Goal: Task Accomplishment & Management: Manage account settings

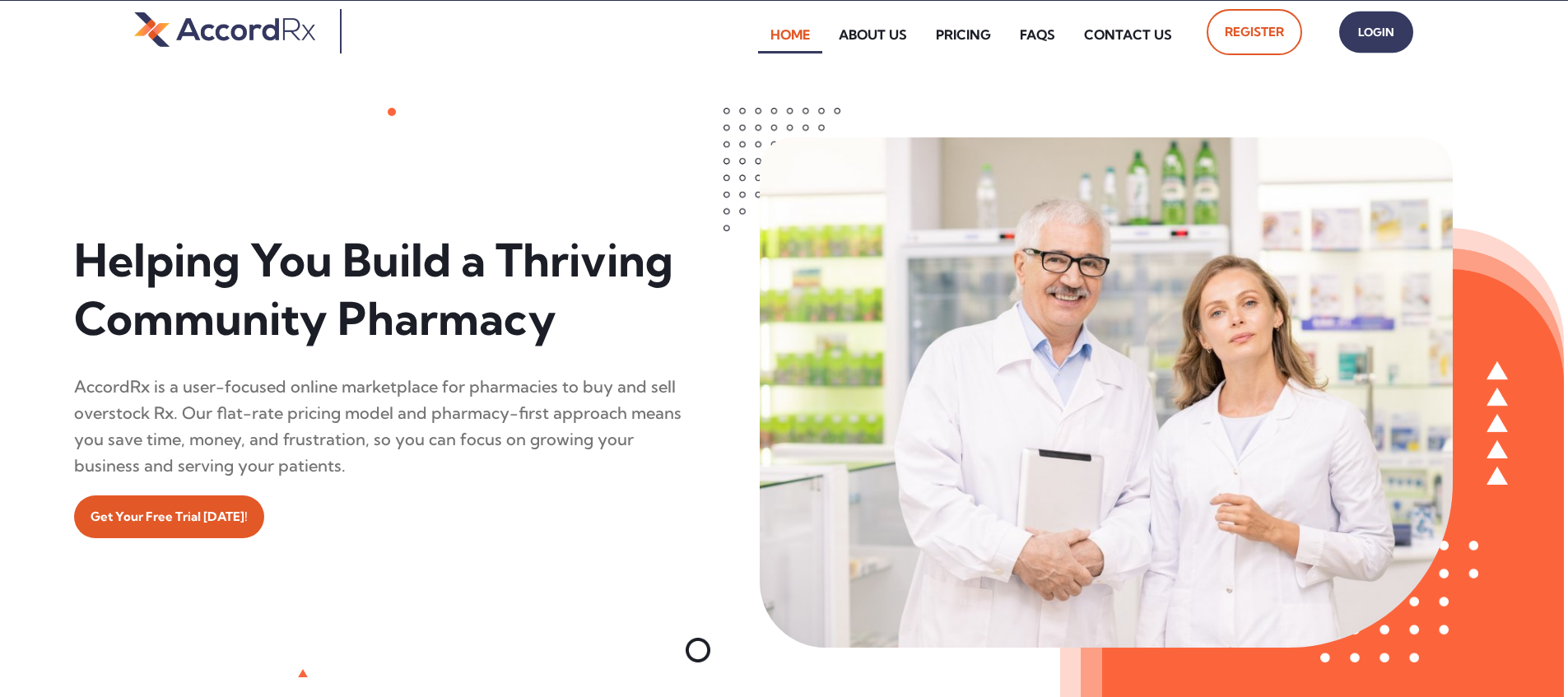
click at [752, 32] on span "Login" at bounding box center [1376, 33] width 42 height 24
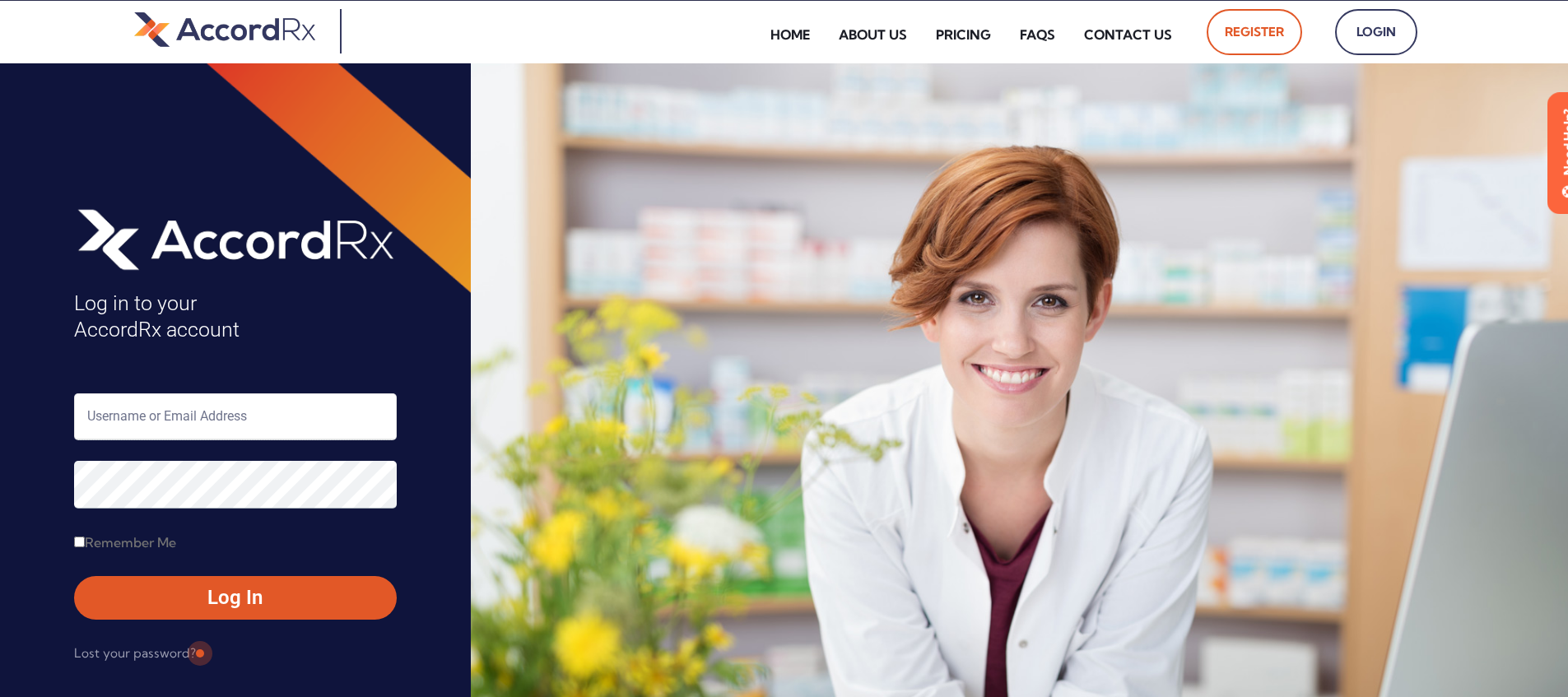
click at [160, 422] on input "text" at bounding box center [236, 416] width 323 height 47
type input "ARX-[PERSON_NAME]"
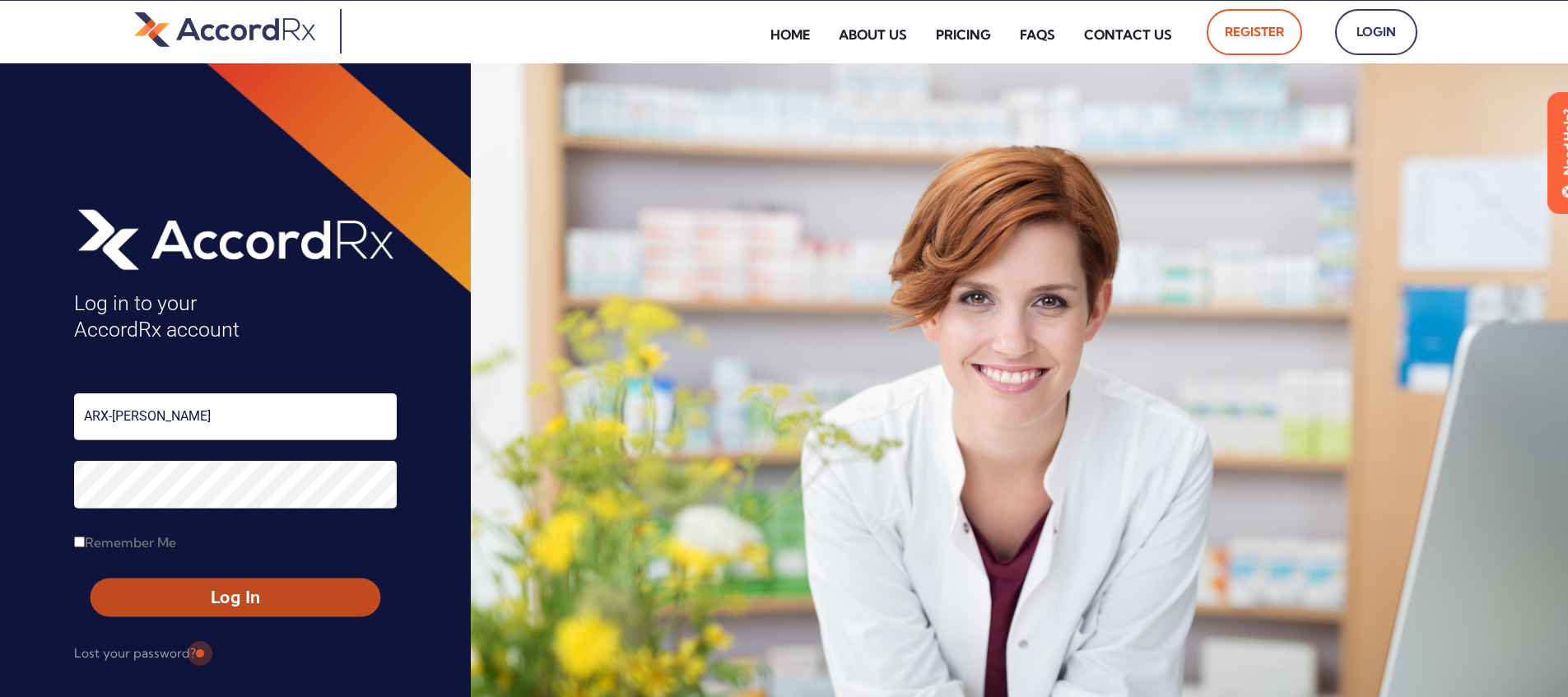
click at [198, 600] on span "Log In" at bounding box center [236, 598] width 260 height 24
